Goal: Task Accomplishment & Management: Use online tool/utility

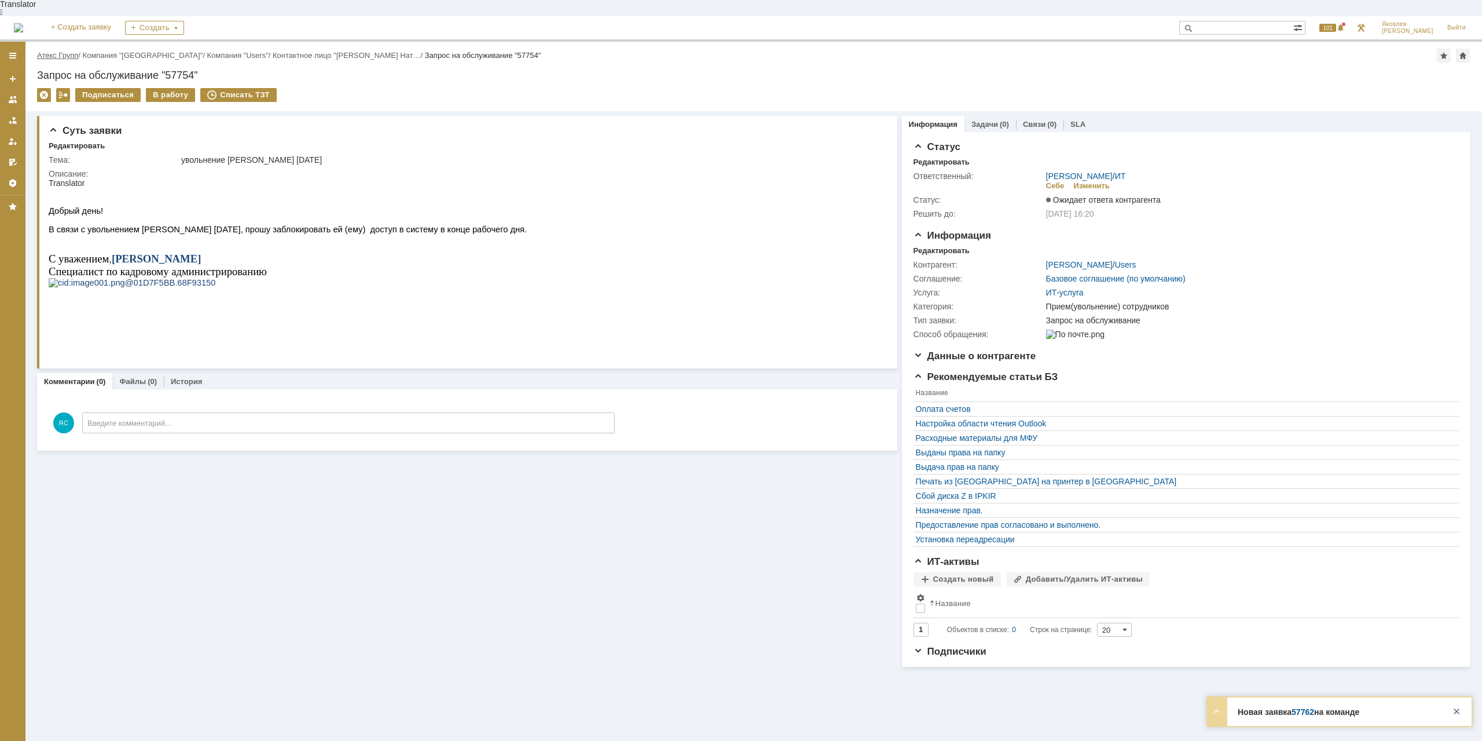
click at [75, 51] on link "Атекс Групп" at bounding box center [57, 55] width 41 height 9
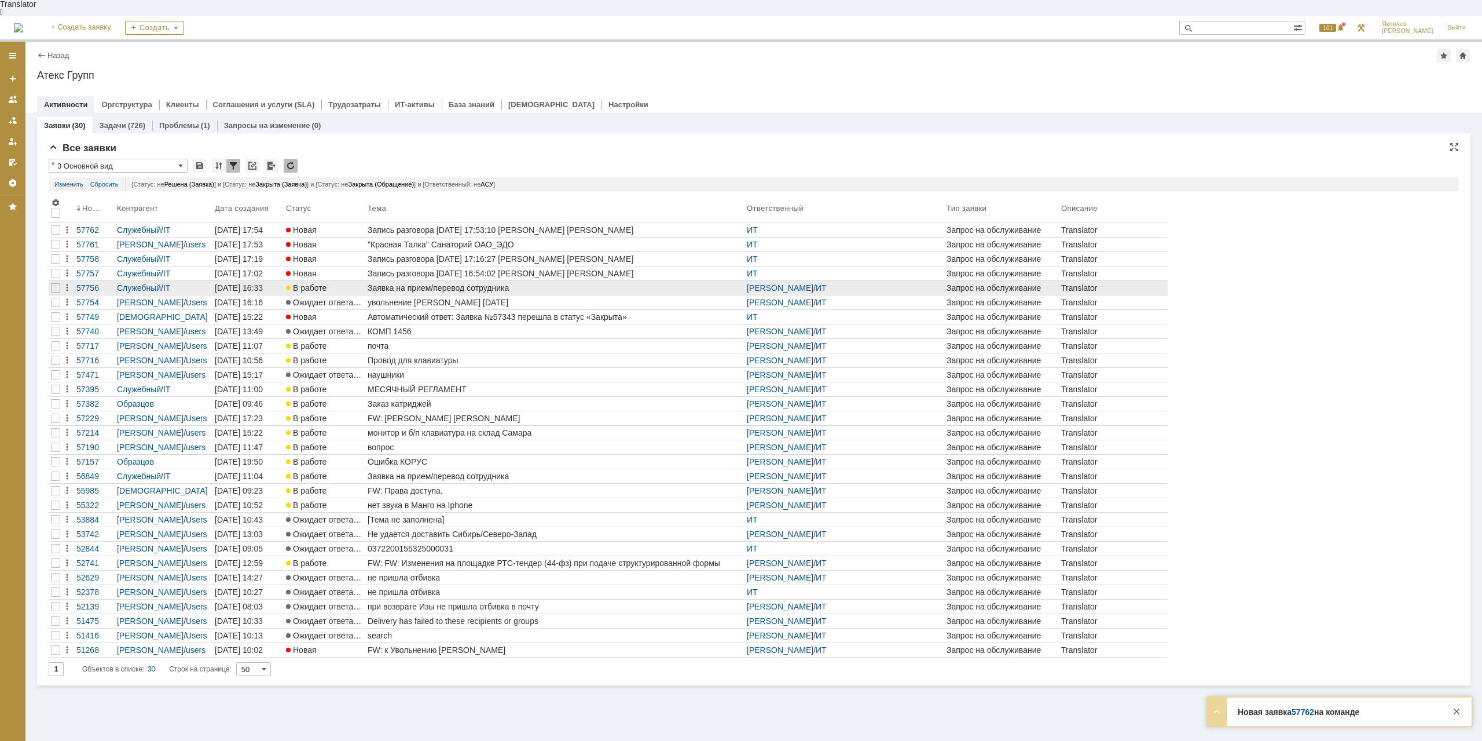
click at [488, 283] on div "Заявка на прием/перевод сотрудника" at bounding box center [555, 287] width 375 height 9
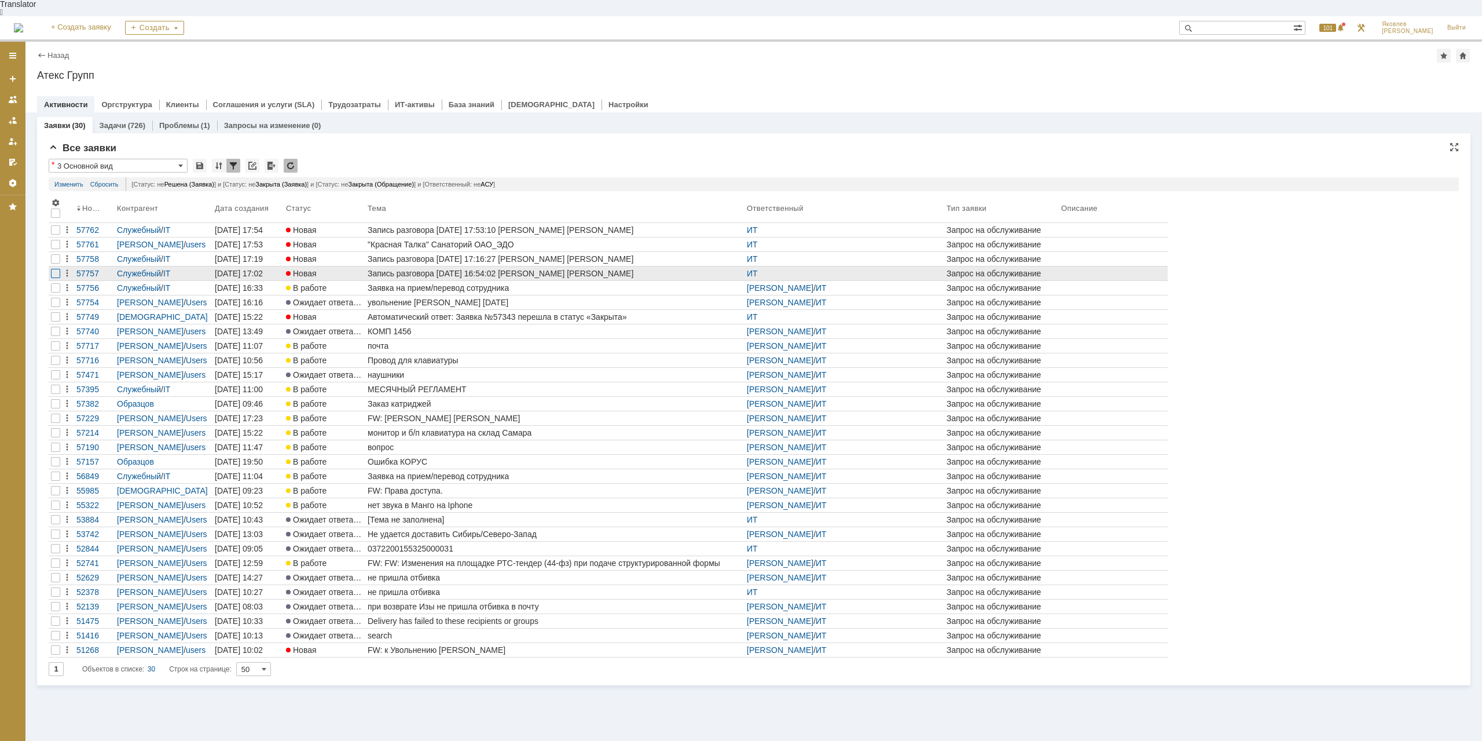
click at [56, 249] on div at bounding box center [55, 244] width 9 height 9
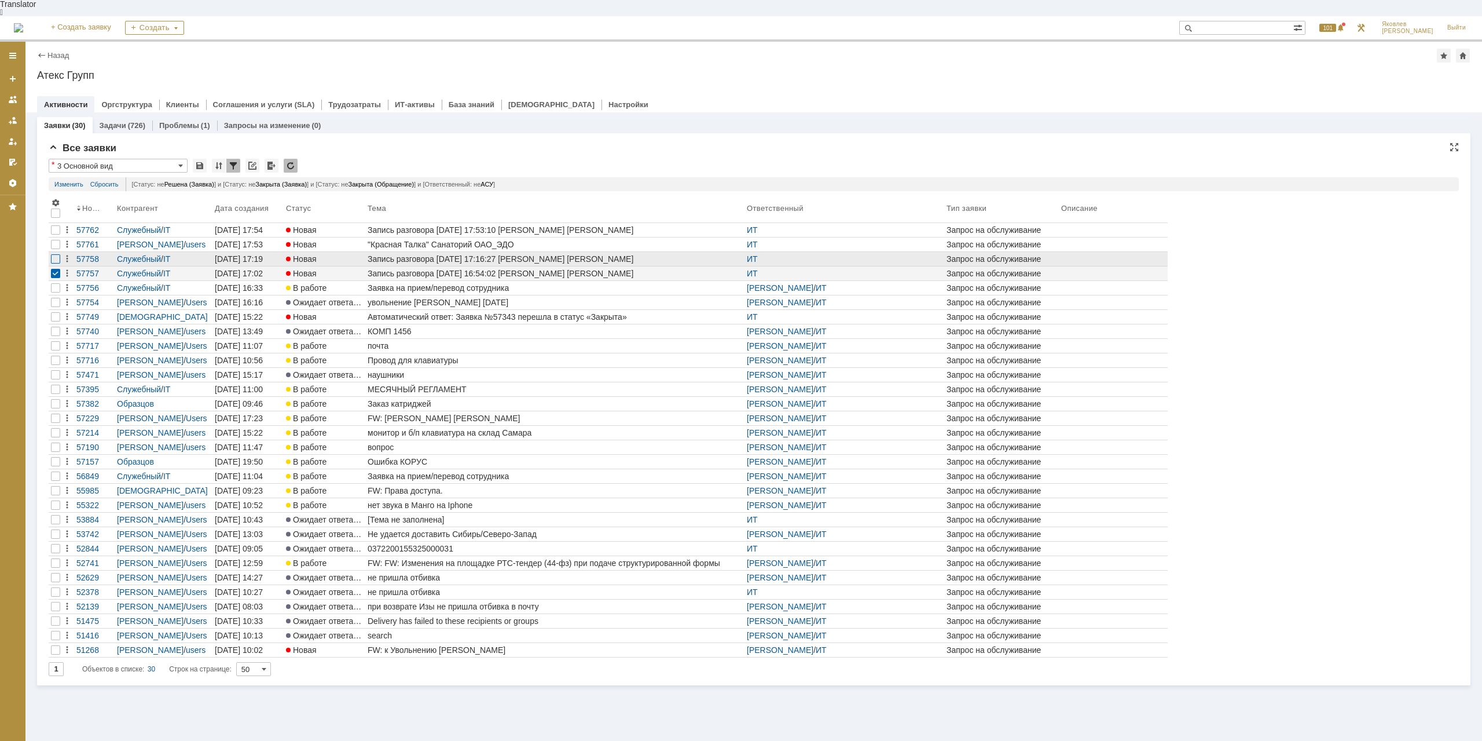
click at [57, 235] on div at bounding box center [55, 229] width 9 height 9
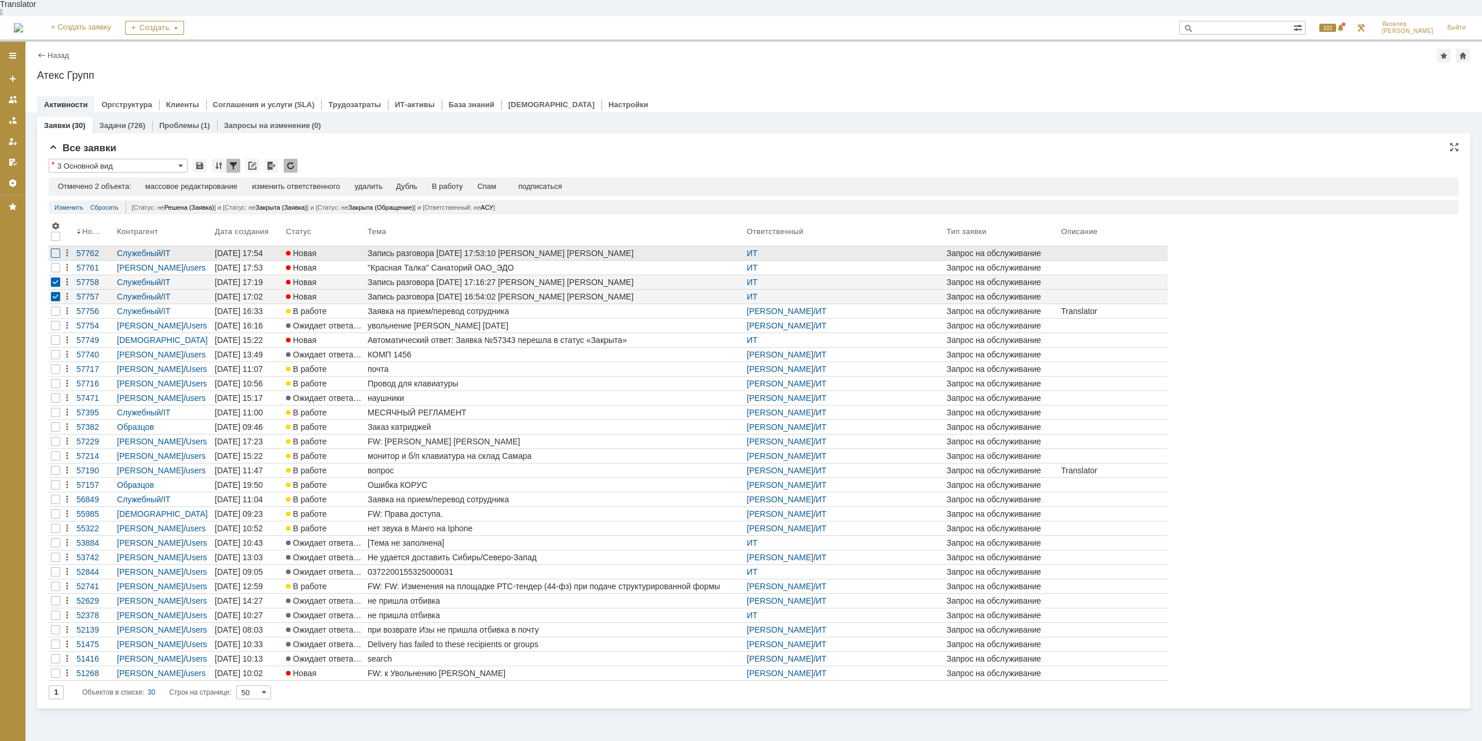
click at [55, 248] on div at bounding box center [55, 252] width 9 height 9
click at [497, 182] on div "Спам" at bounding box center [487, 186] width 19 height 9
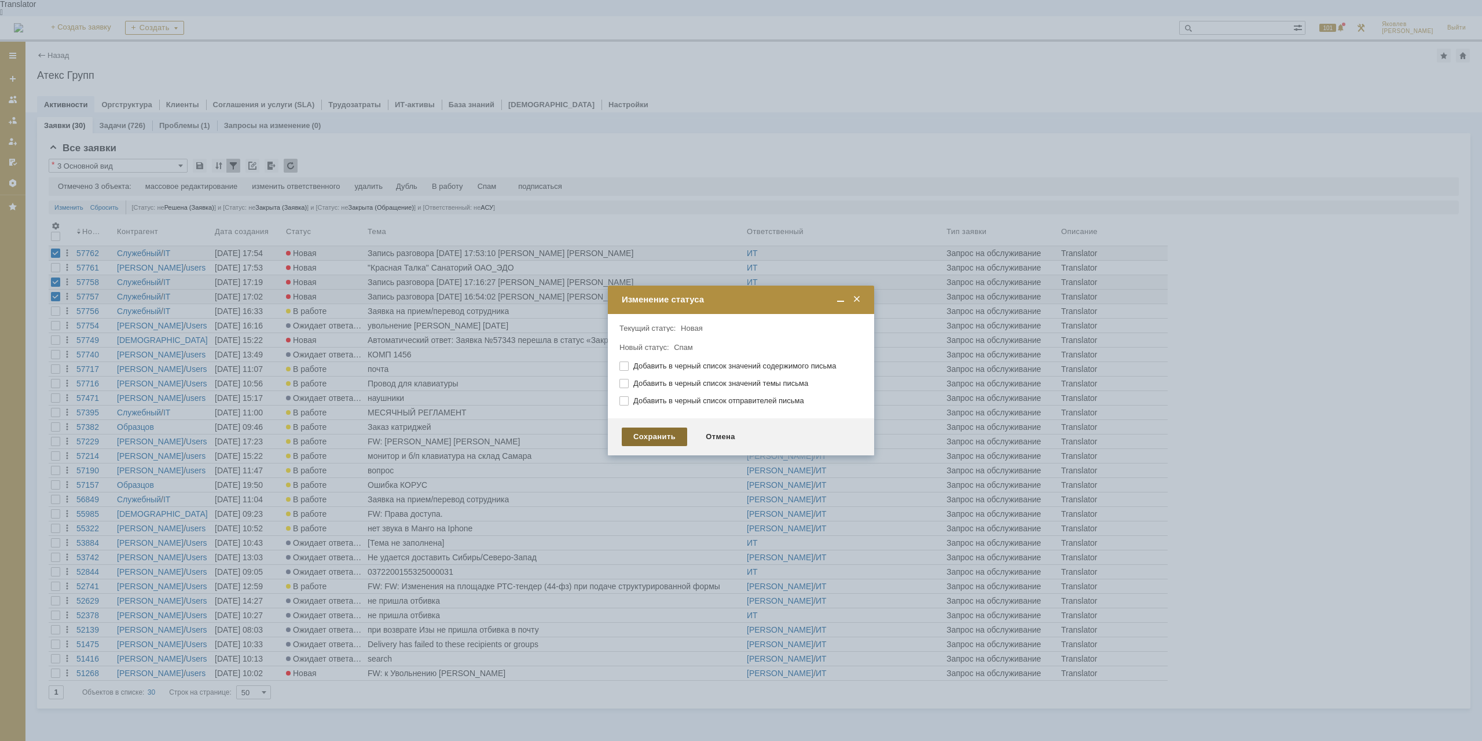
click at [673, 438] on div "Сохранить" at bounding box center [654, 436] width 65 height 19
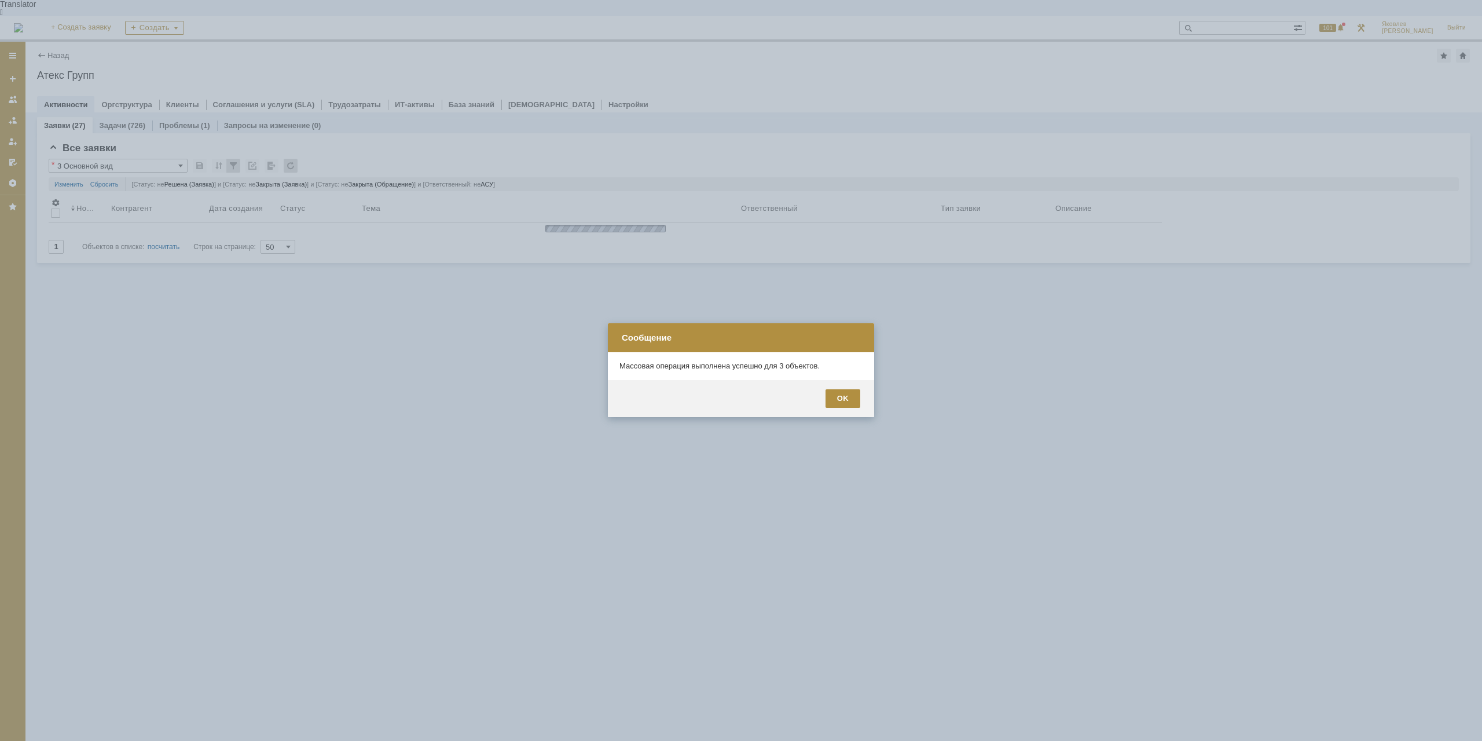
click at [844, 398] on div "OK" at bounding box center [843, 398] width 35 height 19
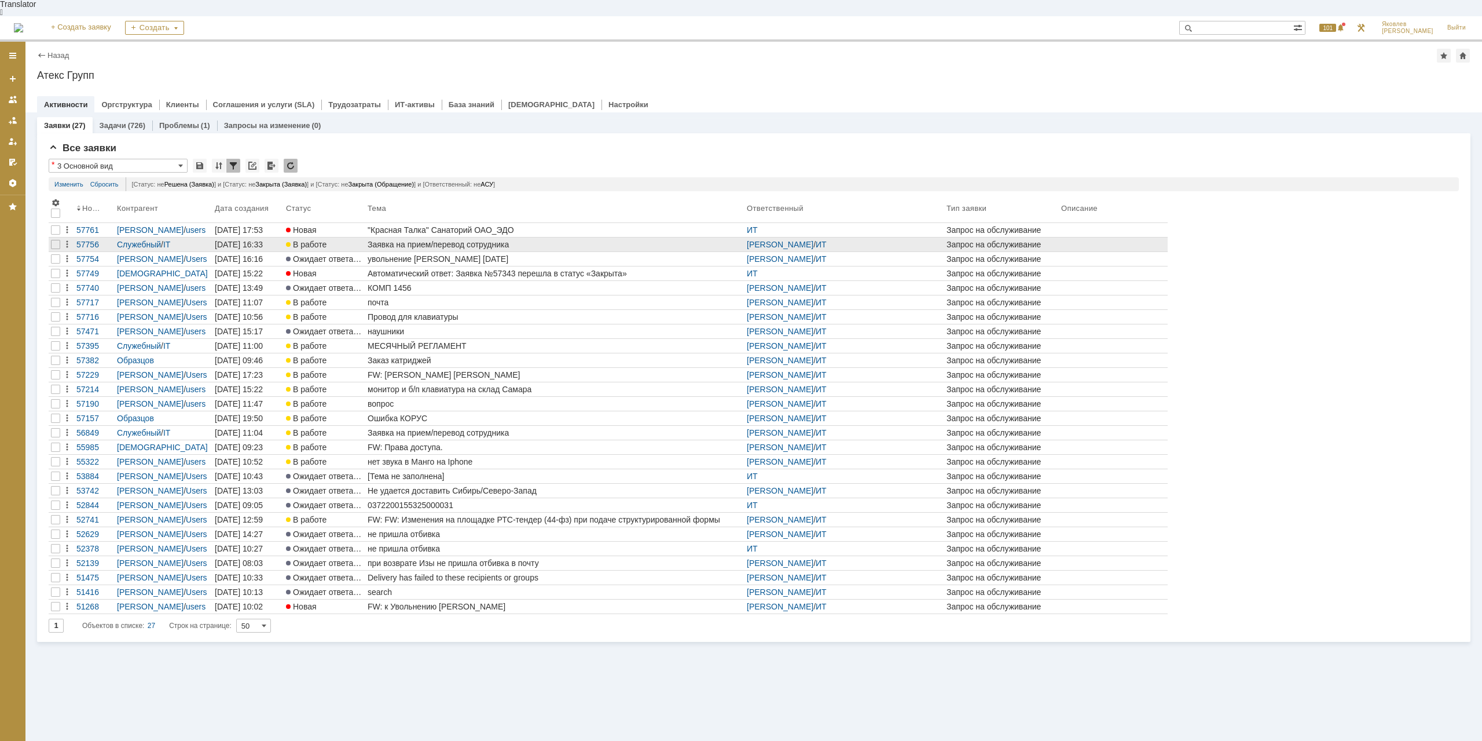
click at [475, 237] on link "Заявка на прием/перевод сотрудника" at bounding box center [554, 244] width 379 height 14
click at [475, 223] on div "Назад | Атекс Групп Атекс Групп root$101 Активности Оргструктура Клиенты Соглаш…" at bounding box center [753, 399] width 1457 height 715
click at [497, 225] on div ""Красная Талка" Санаторий ОАО_ЭДО" at bounding box center [555, 229] width 375 height 9
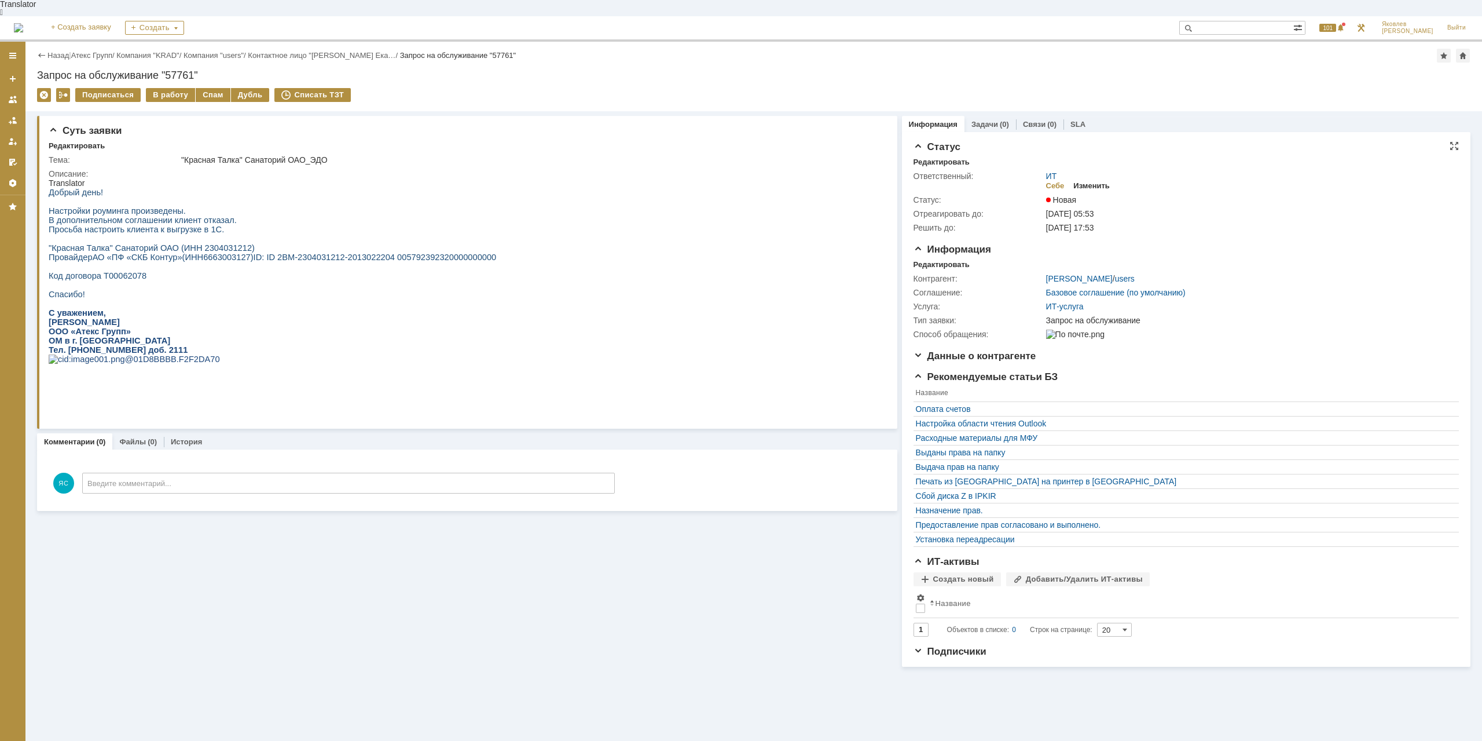
click at [1093, 181] on div "Изменить" at bounding box center [1092, 185] width 36 height 9
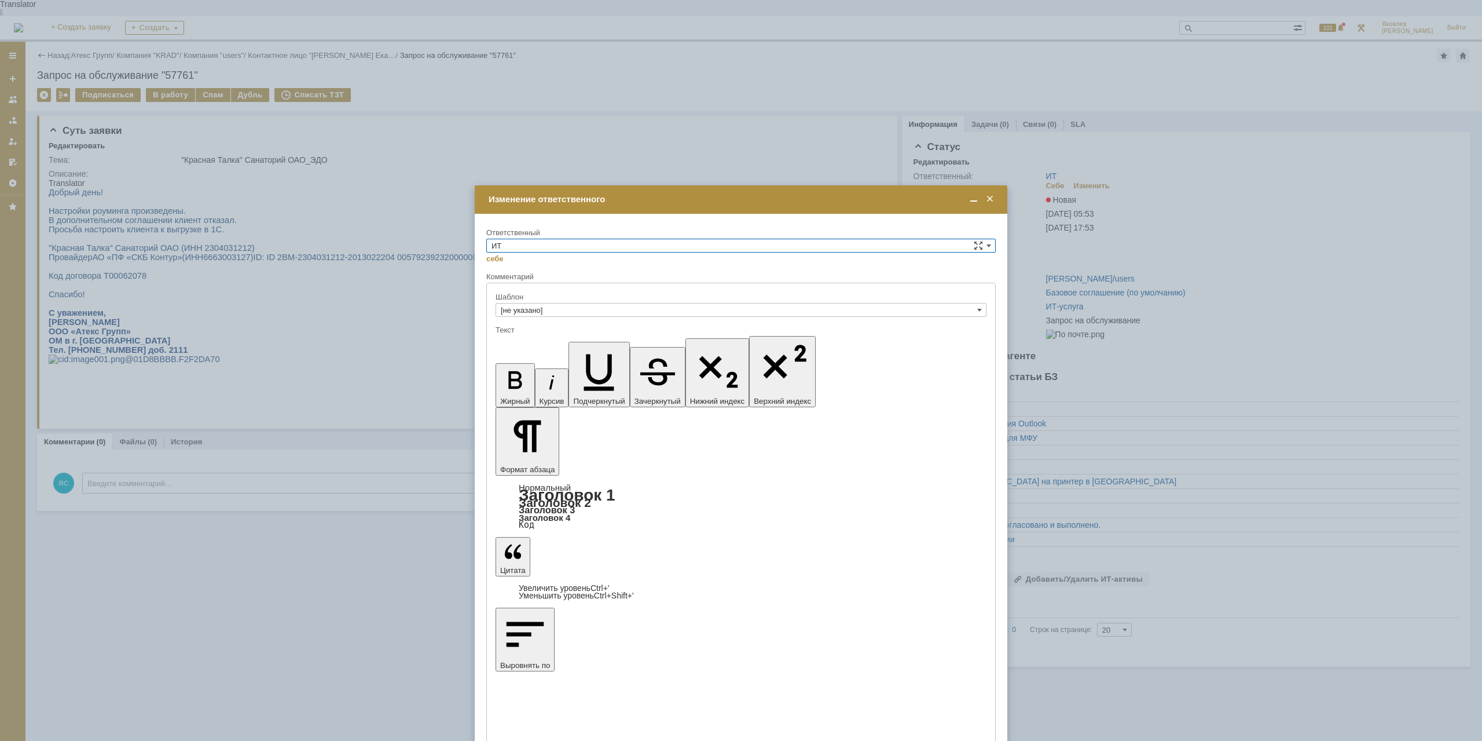
click at [680, 246] on input "ИТ" at bounding box center [741, 246] width 510 height 14
click at [544, 335] on div "АСУ" at bounding box center [741, 341] width 508 height 13
type input "АСУ"
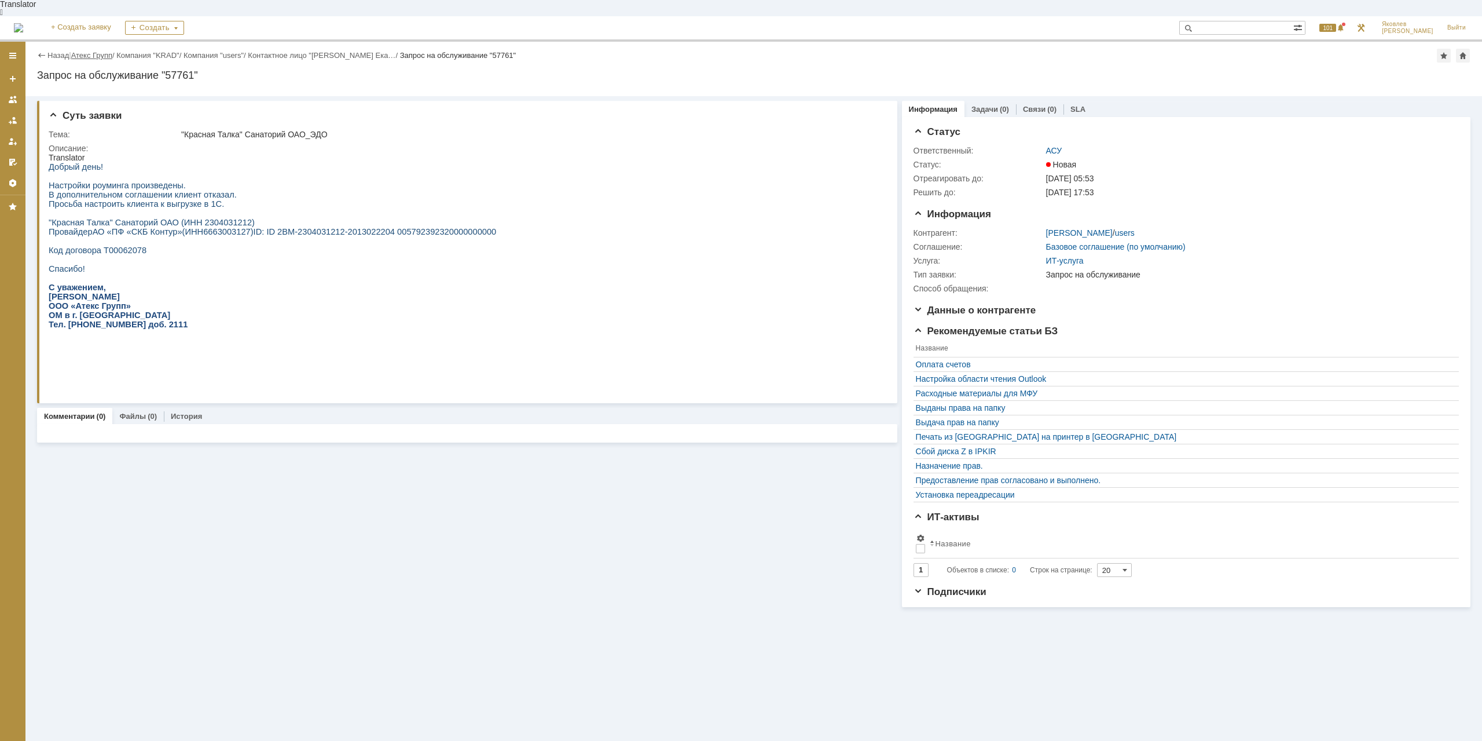
click at [100, 51] on link "Атекс Групп" at bounding box center [91, 55] width 41 height 9
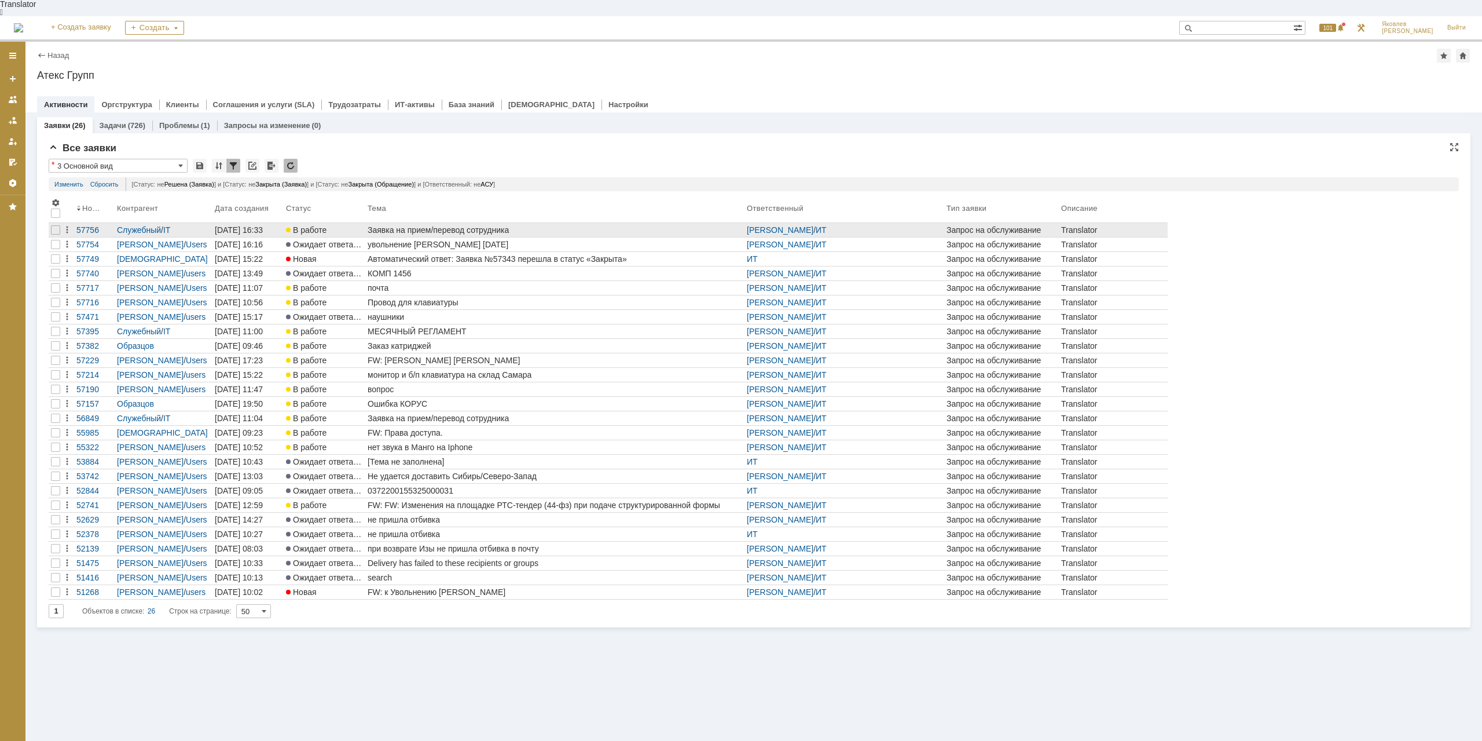
click at [462, 225] on div "Заявка на прием/перевод сотрудника" at bounding box center [555, 229] width 375 height 9
